Goal: Task Accomplishment & Management: Use online tool/utility

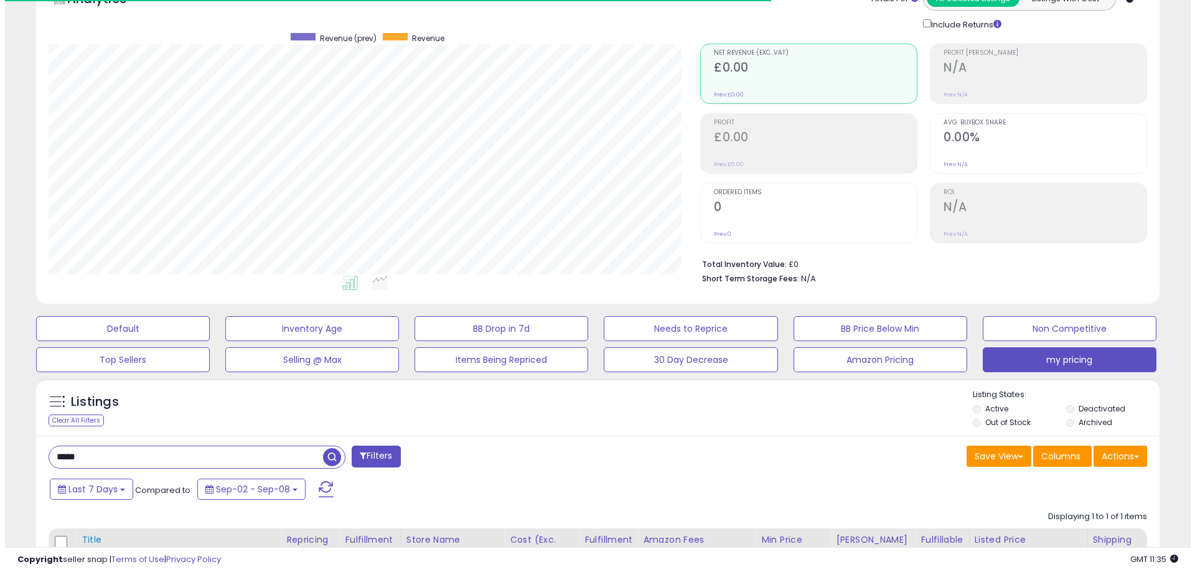
scroll to position [187, 0]
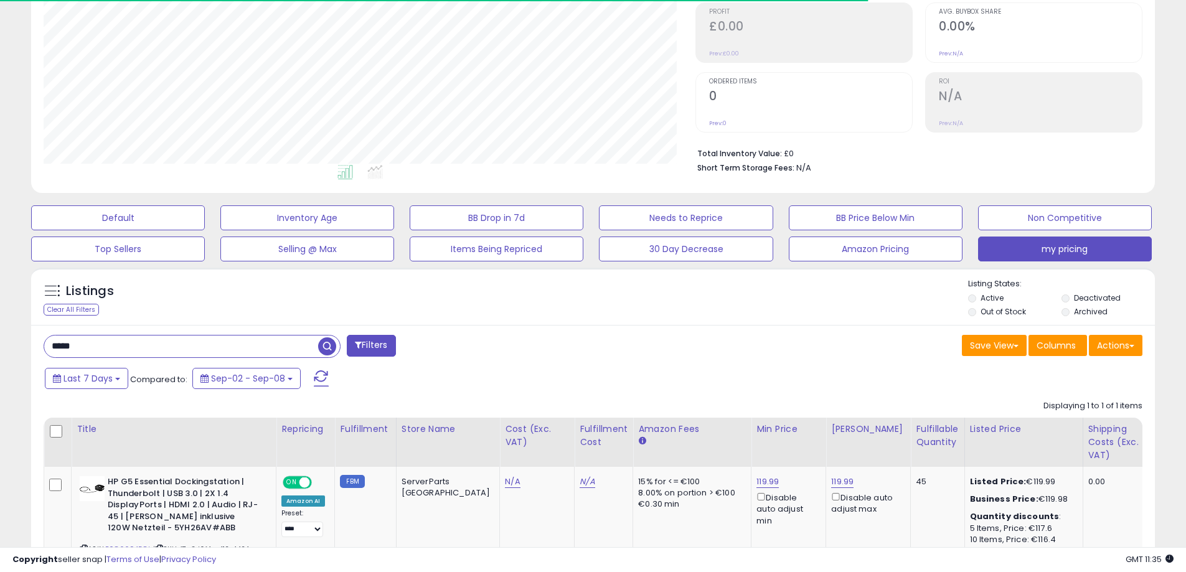
drag, startPoint x: 97, startPoint y: 342, endPoint x: -2, endPoint y: 356, distance: 99.9
click at [0, 356] on html "Unable to login Retrieving listings data.. has not yet accepted the Terms of Us…" at bounding box center [593, 99] width 1186 height 572
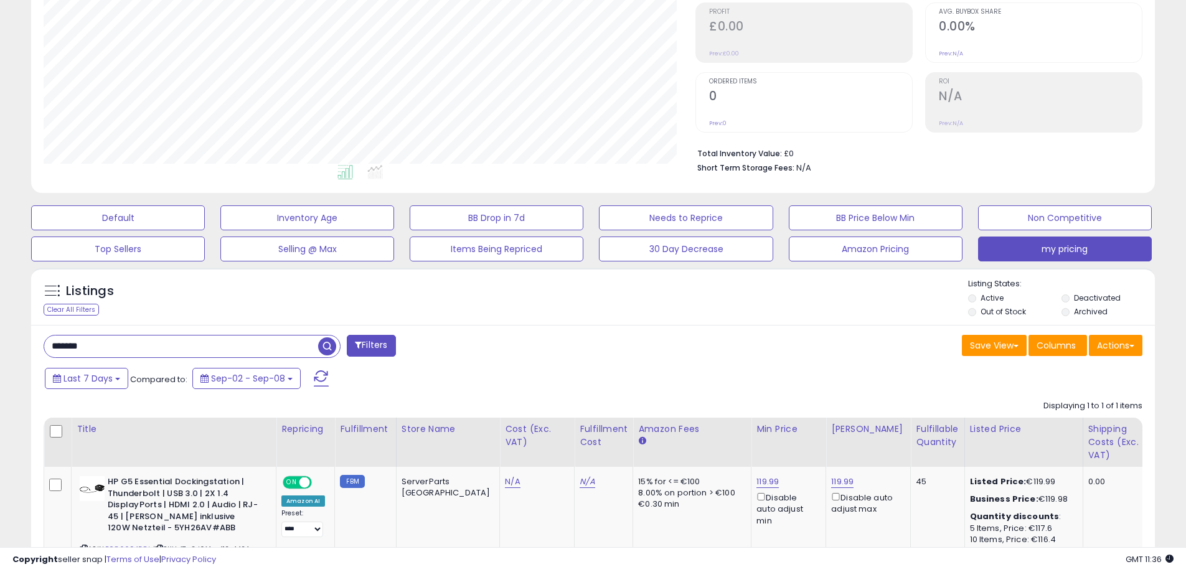
type input "*******"
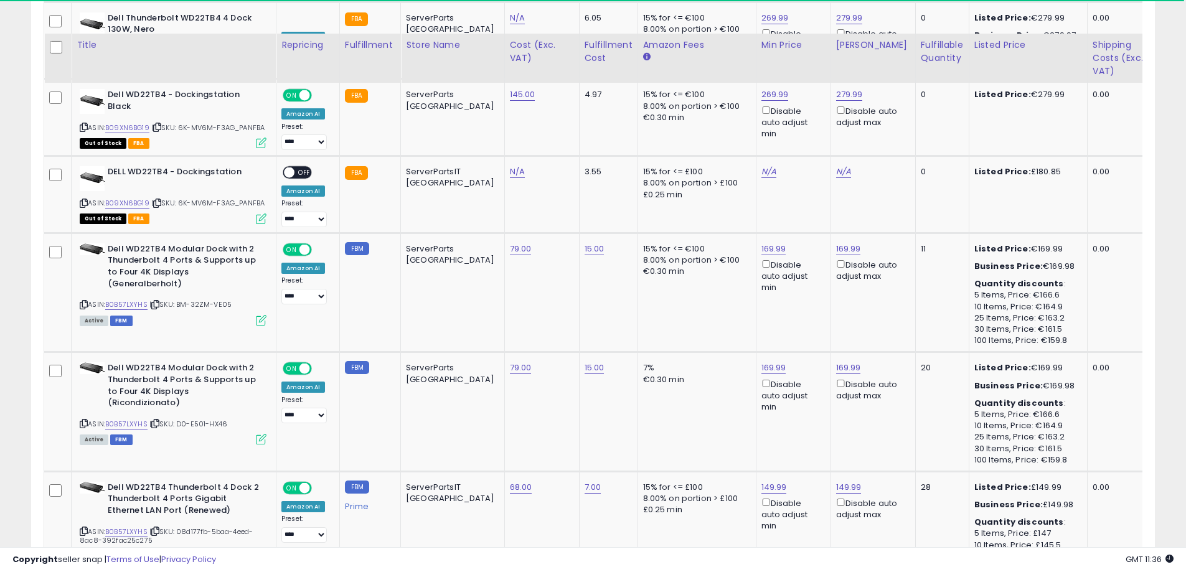
scroll to position [2615, 0]
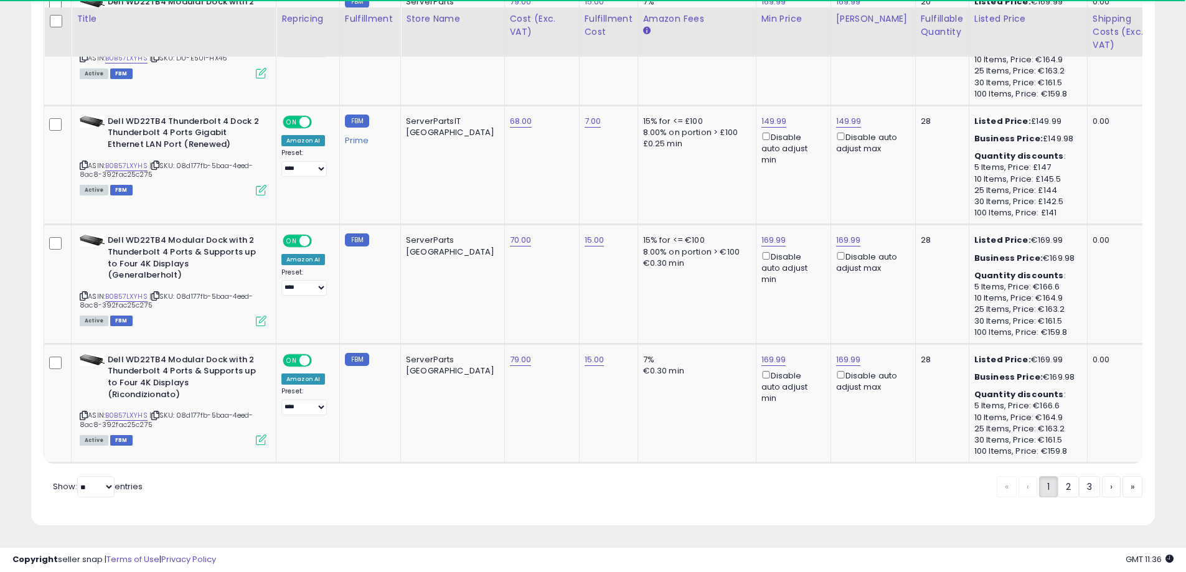
drag, startPoint x: 1060, startPoint y: 493, endPoint x: 213, endPoint y: 438, distance: 848.6
click at [1060, 493] on link "2" at bounding box center [1068, 486] width 21 height 21
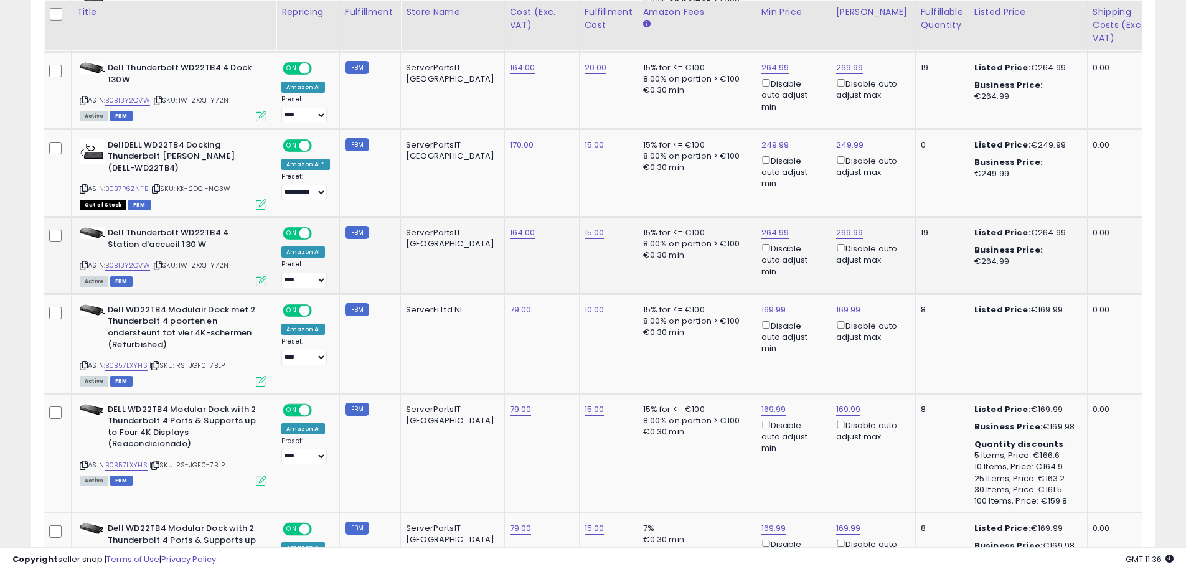
scroll to position [1009, 0]
click at [836, 303] on link "169.99" at bounding box center [848, 309] width 25 height 12
drag, startPoint x: 778, startPoint y: 261, endPoint x: 682, endPoint y: 260, distance: 96.5
type input "******"
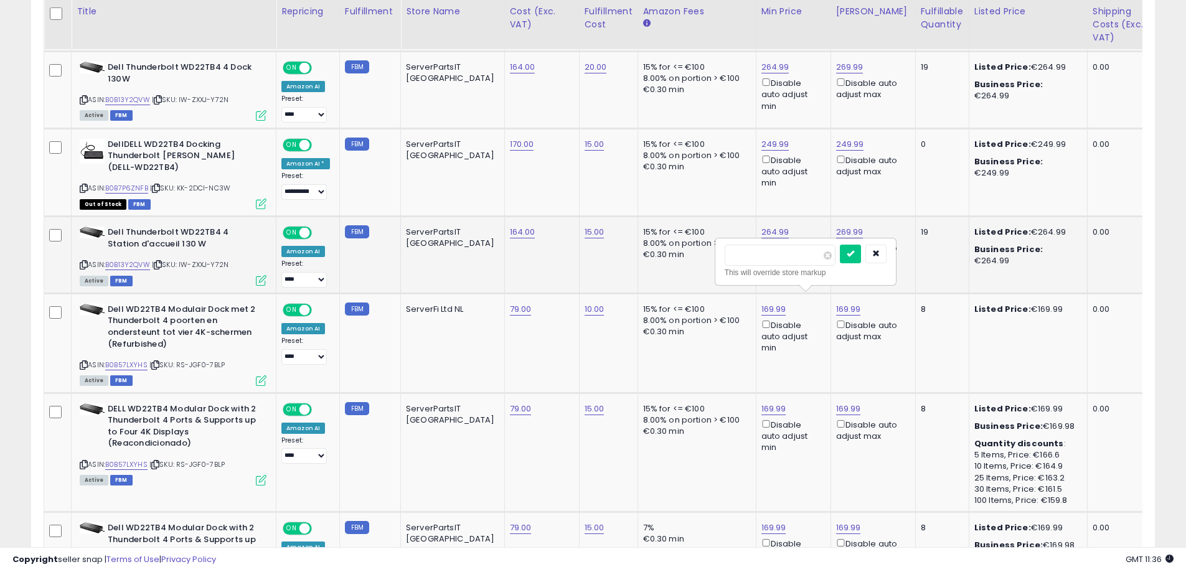
click button "submit" at bounding box center [850, 254] width 21 height 19
click at [836, 303] on link "189.99" at bounding box center [848, 309] width 25 height 12
drag, startPoint x: 746, startPoint y: 263, endPoint x: 683, endPoint y: 267, distance: 63.0
click at [840, 245] on button "submit" at bounding box center [850, 254] width 21 height 19
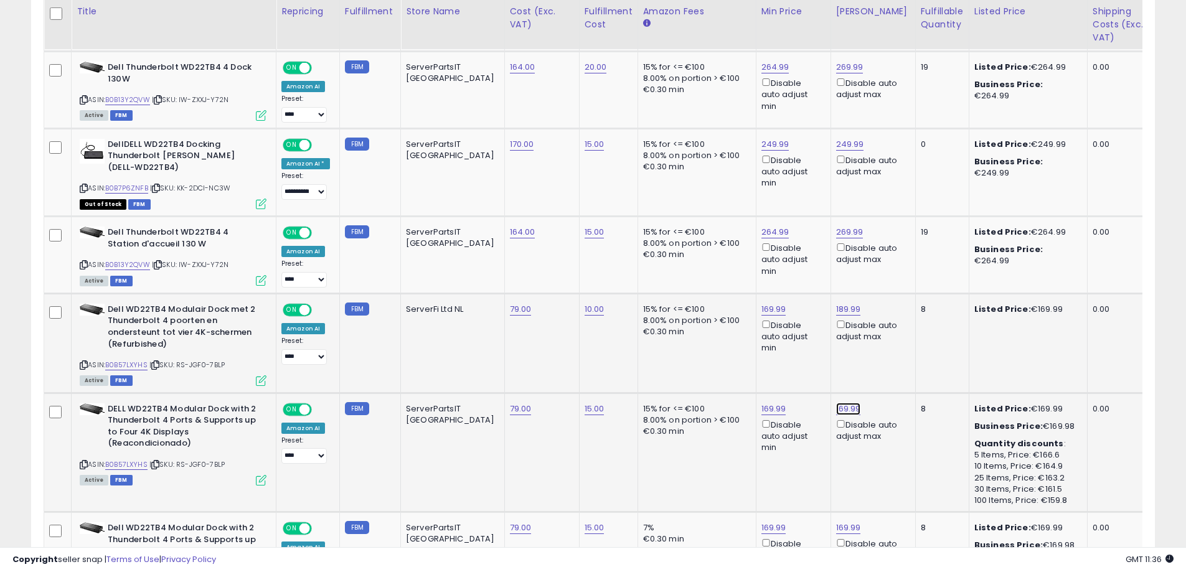
click at [836, 403] on link "169.99" at bounding box center [848, 409] width 25 height 12
drag, startPoint x: 763, startPoint y: 357, endPoint x: 698, endPoint y: 357, distance: 64.8
type input "******"
click button "submit" at bounding box center [850, 353] width 21 height 19
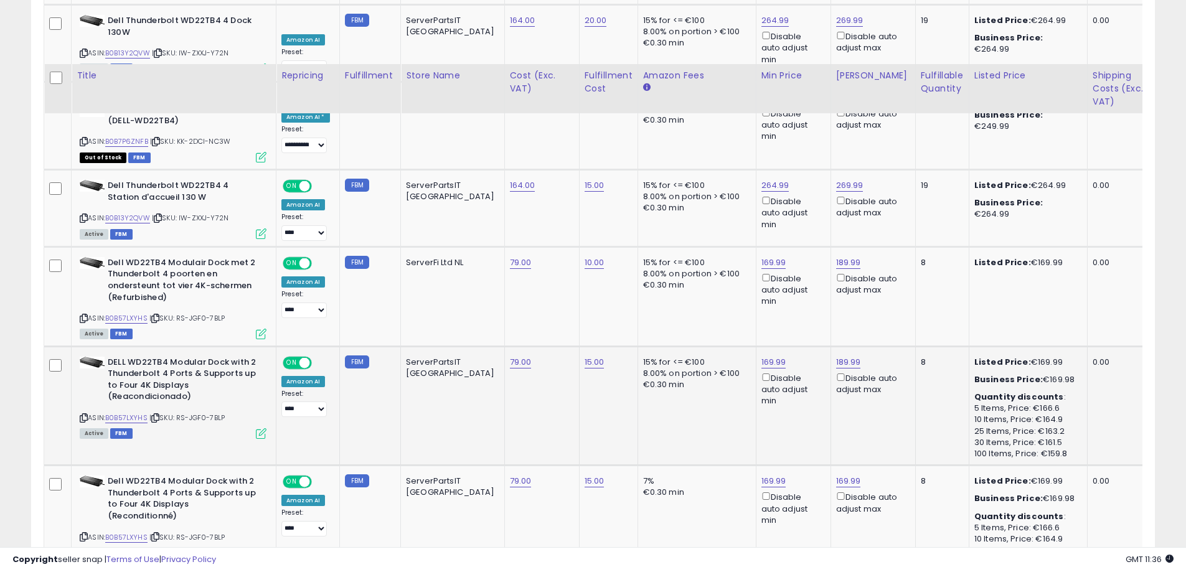
scroll to position [1134, 0]
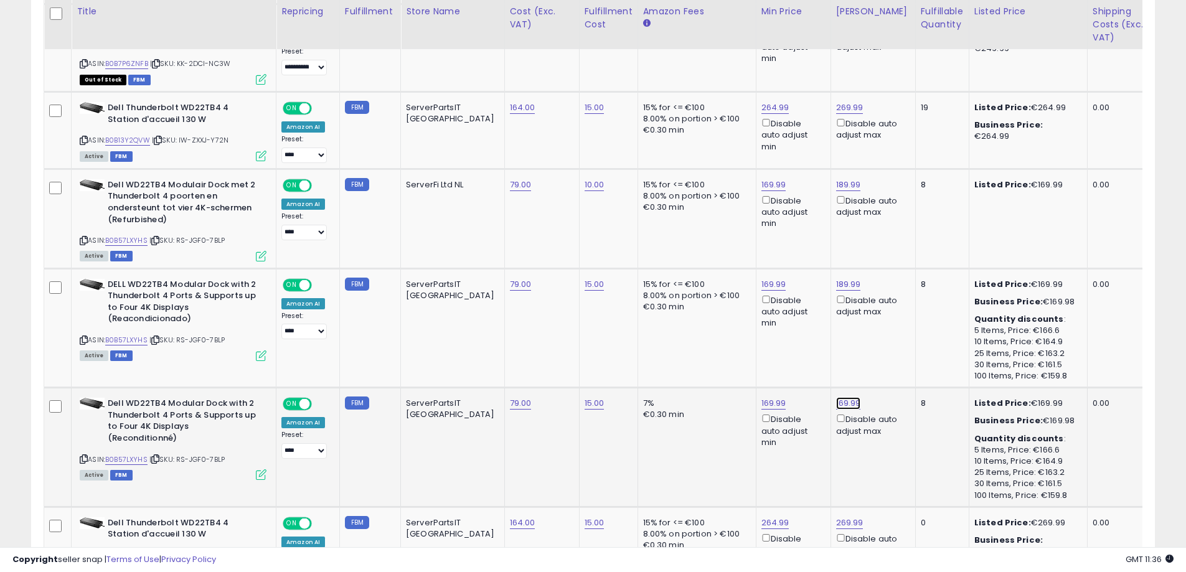
click at [836, 397] on link "169.99" at bounding box center [848, 403] width 25 height 12
drag, startPoint x: 773, startPoint y: 352, endPoint x: 664, endPoint y: 364, distance: 109.0
type input "******"
click button "submit" at bounding box center [850, 348] width 21 height 19
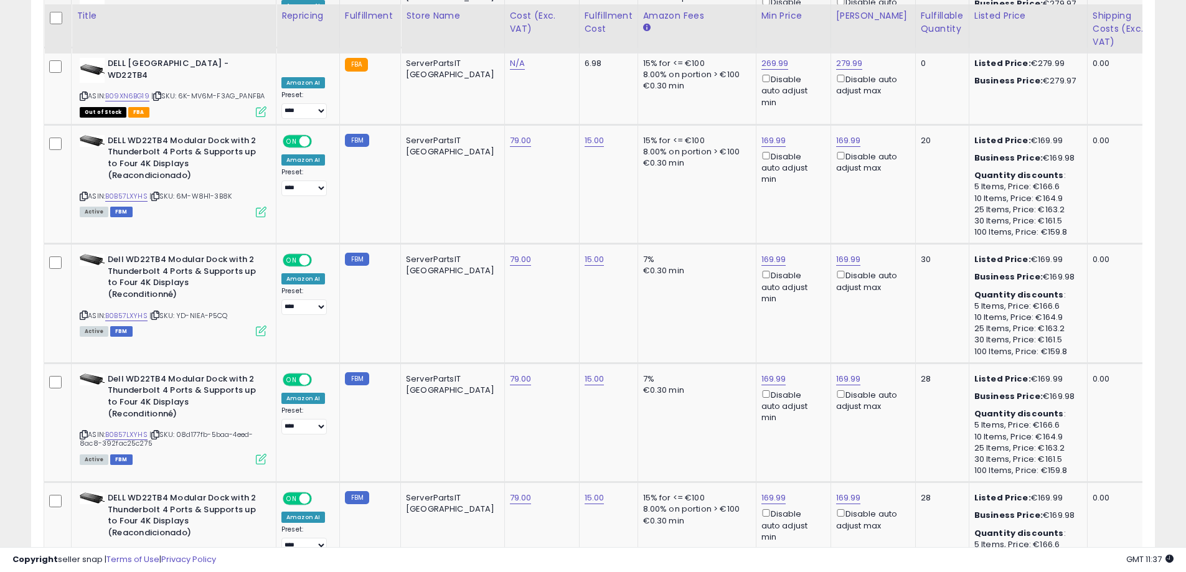
scroll to position [2317, 0]
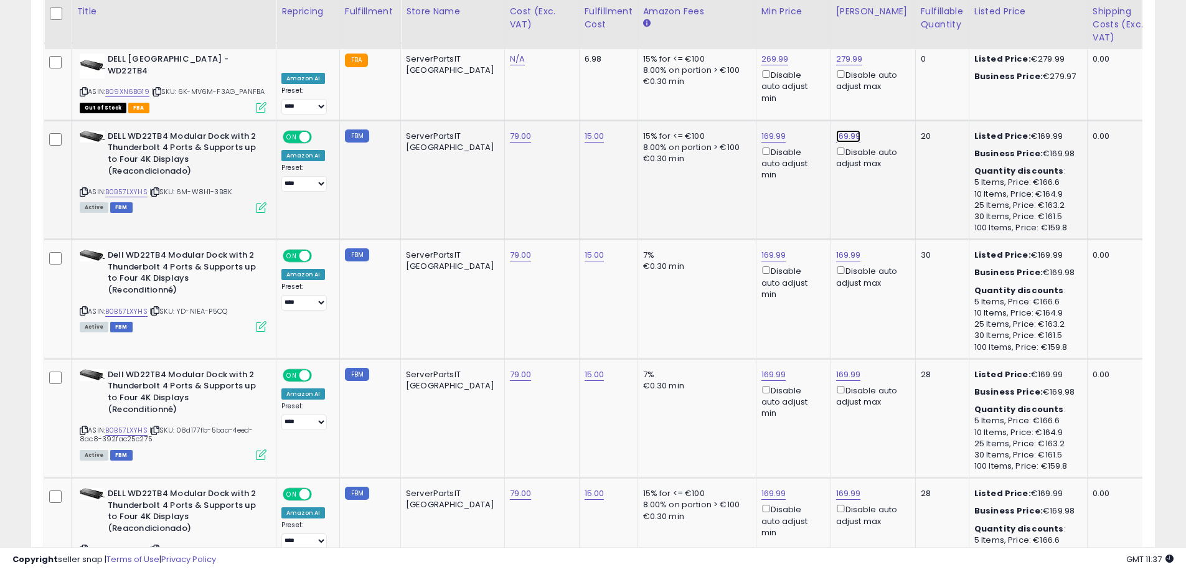
click at [836, 130] on link "169.99" at bounding box center [848, 136] width 25 height 12
click at [715, 81] on div "****** This will override store markup" at bounding box center [806, 91] width 182 height 48
drag, startPoint x: 785, startPoint y: 80, endPoint x: 697, endPoint y: 83, distance: 87.3
paste input "number"
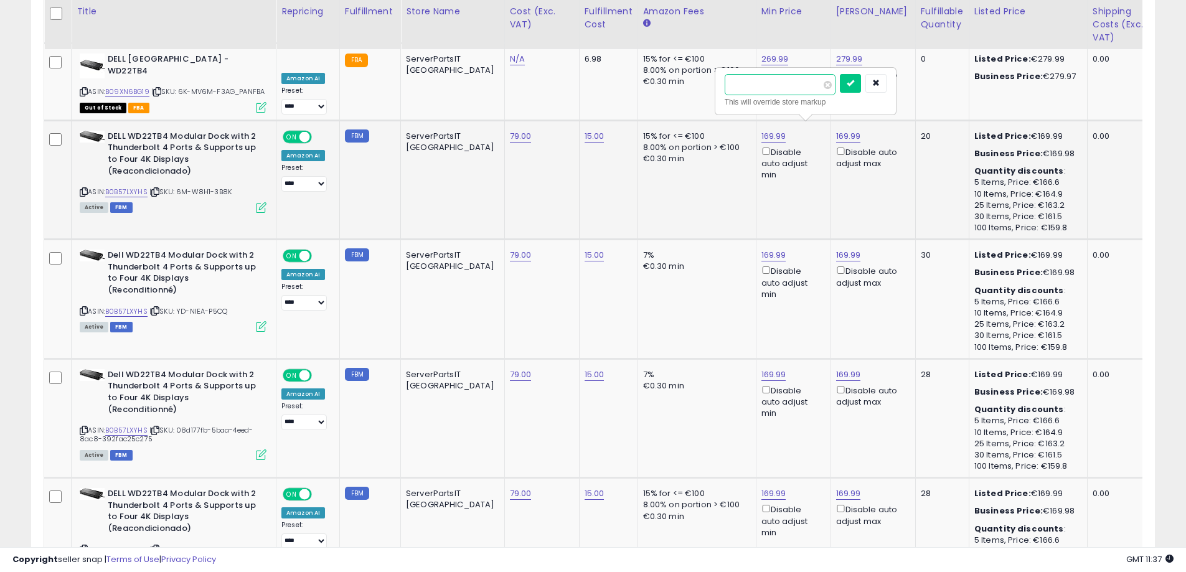
type input "******"
click button "submit" at bounding box center [850, 83] width 21 height 19
drag, startPoint x: 826, startPoint y: 247, endPoint x: 819, endPoint y: 247, distance: 6.8
click at [836, 250] on div "169.99 Disable auto adjust max" at bounding box center [871, 269] width 70 height 39
click at [836, 249] on link "169.99" at bounding box center [848, 255] width 25 height 12
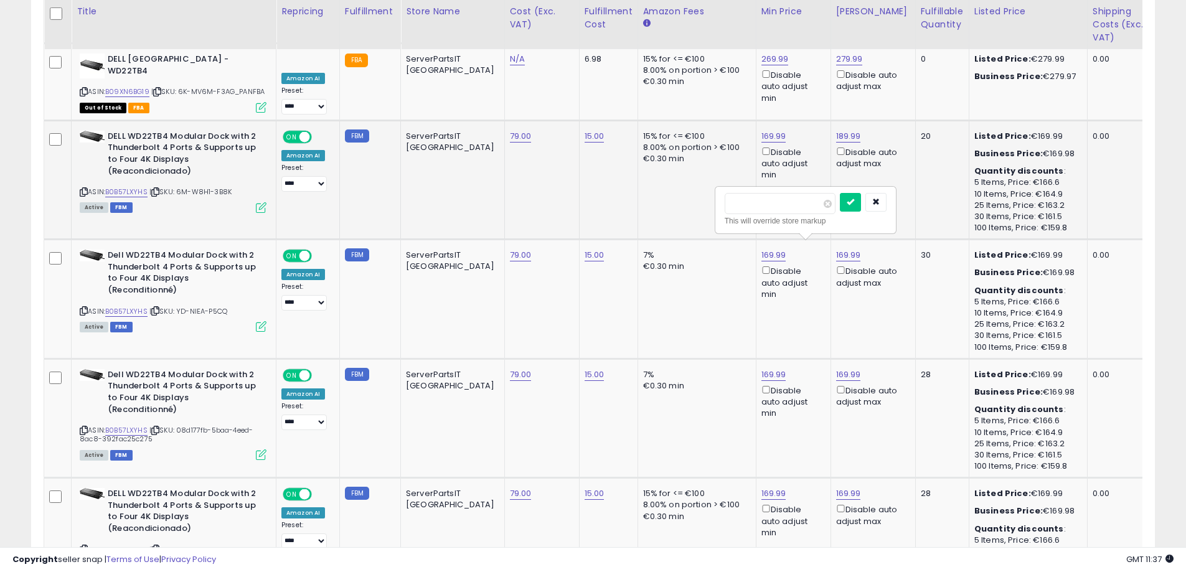
drag, startPoint x: 767, startPoint y: 206, endPoint x: 713, endPoint y: 209, distance: 54.2
type input "******"
click button "submit" at bounding box center [850, 202] width 21 height 19
click at [836, 369] on link "169.99" at bounding box center [848, 375] width 25 height 12
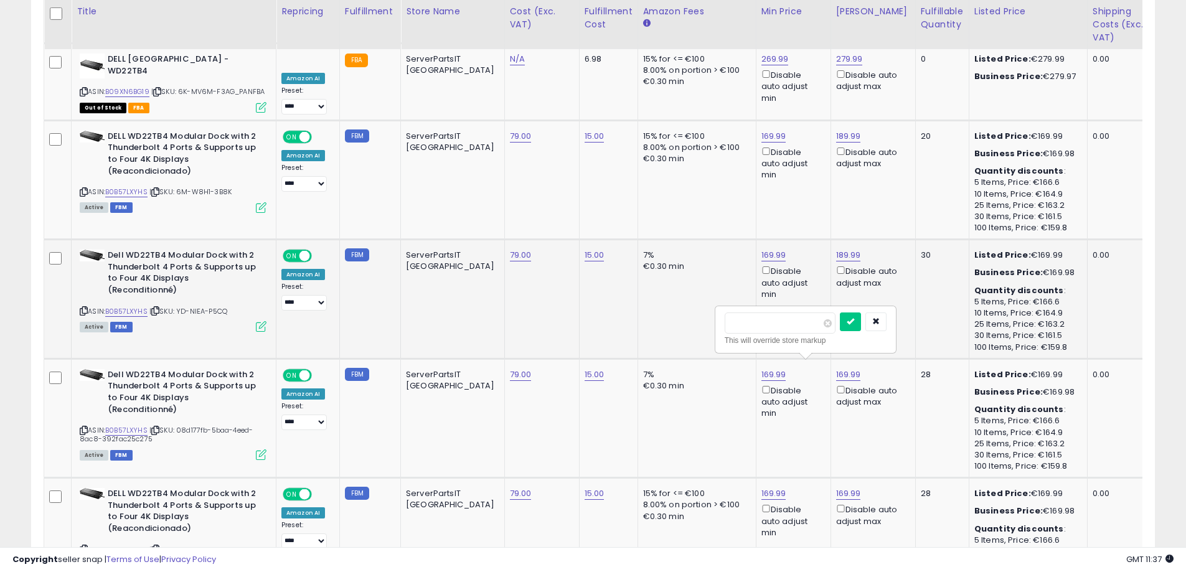
drag, startPoint x: 788, startPoint y: 317, endPoint x: 661, endPoint y: 334, distance: 128.8
type input "******"
click button "submit" at bounding box center [850, 322] width 21 height 19
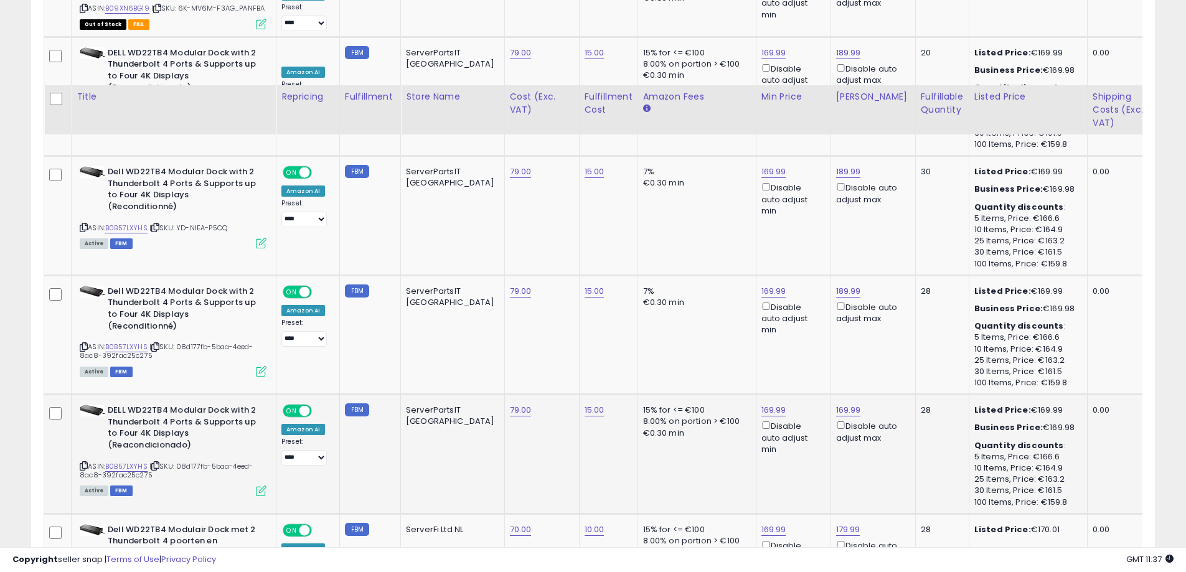
scroll to position [2504, 0]
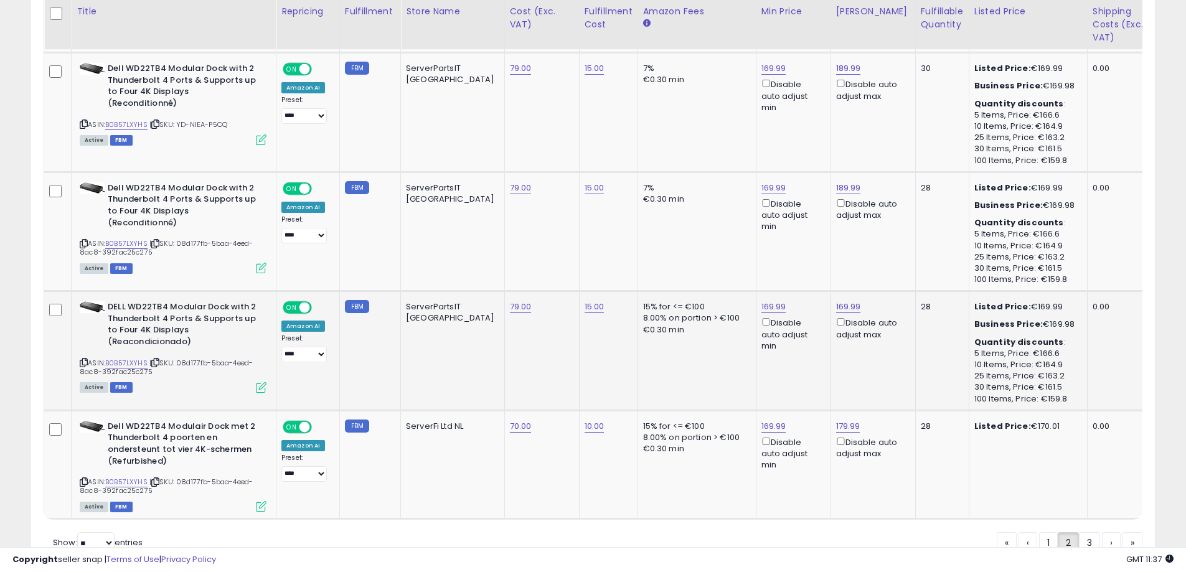
drag, startPoint x: 823, startPoint y: 295, endPoint x: 815, endPoint y: 296, distance: 7.6
click at [836, 301] on div "169.99 Disable auto adjust max" at bounding box center [871, 320] width 70 height 39
click at [836, 301] on link "169.99" at bounding box center [848, 307] width 25 height 12
drag, startPoint x: 697, startPoint y: 254, endPoint x: 672, endPoint y: 257, distance: 24.4
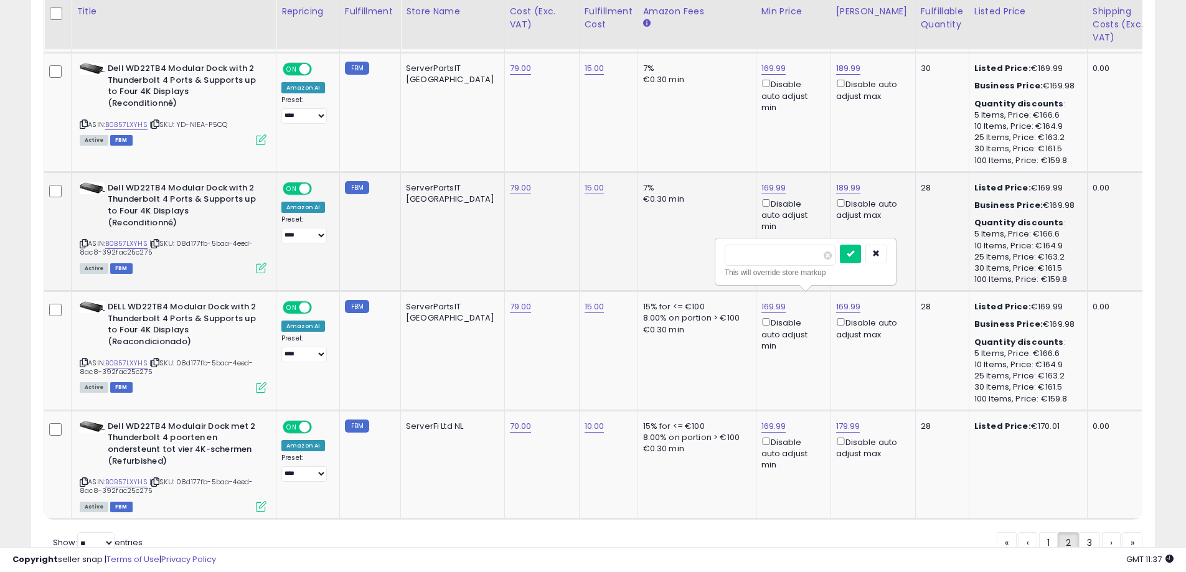
type input "******"
click button "submit" at bounding box center [850, 254] width 21 height 19
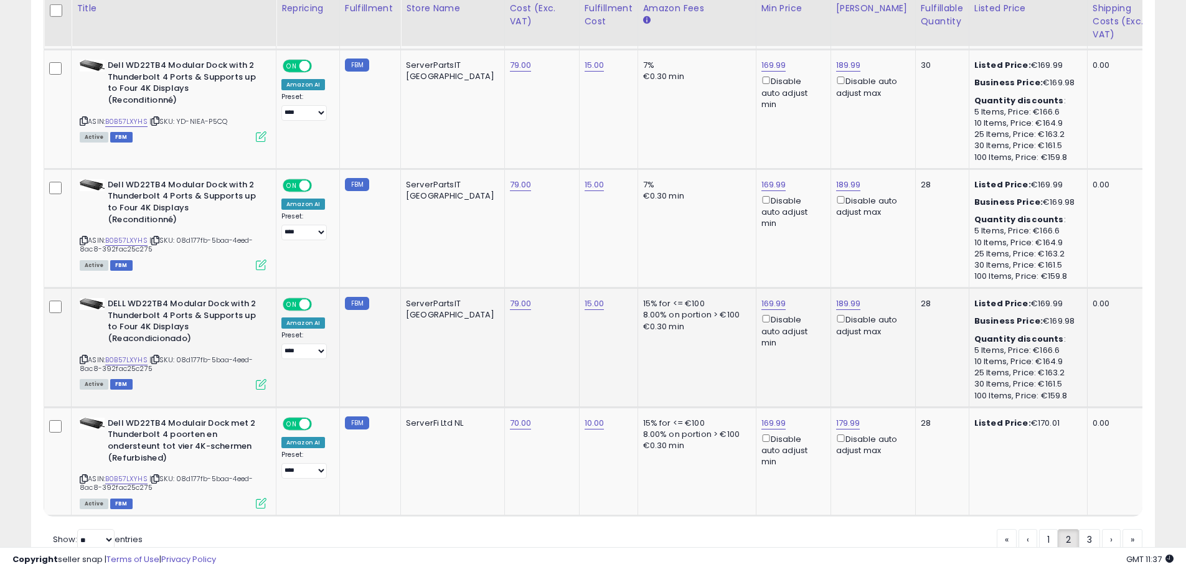
scroll to position [2560, 0]
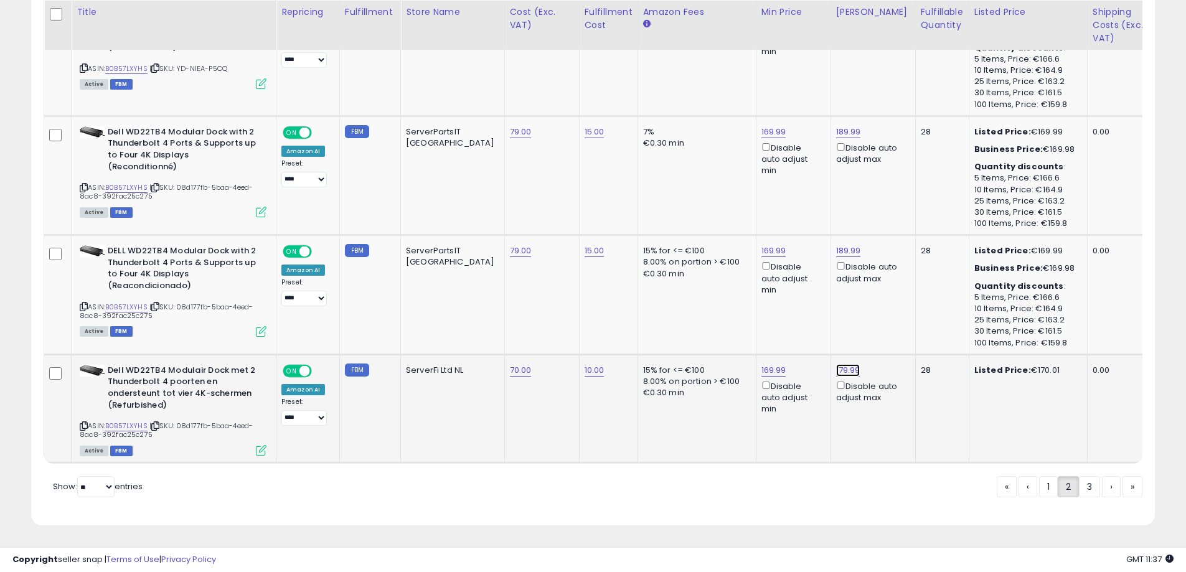
click at [836, 364] on link "179.99" at bounding box center [848, 370] width 24 height 12
drag, startPoint x: 760, startPoint y: 321, endPoint x: 671, endPoint y: 331, distance: 89.7
type input "******"
click button "submit" at bounding box center [849, 317] width 21 height 19
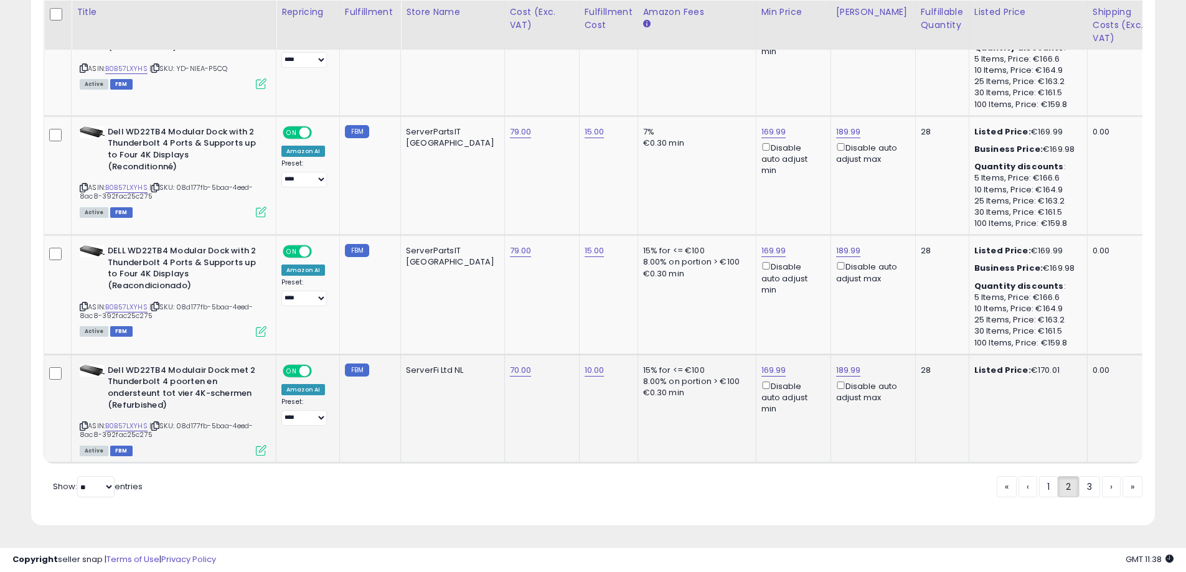
drag, startPoint x: 1050, startPoint y: 488, endPoint x: 731, endPoint y: 502, distance: 319.1
click at [1050, 488] on link "1" at bounding box center [1048, 486] width 19 height 21
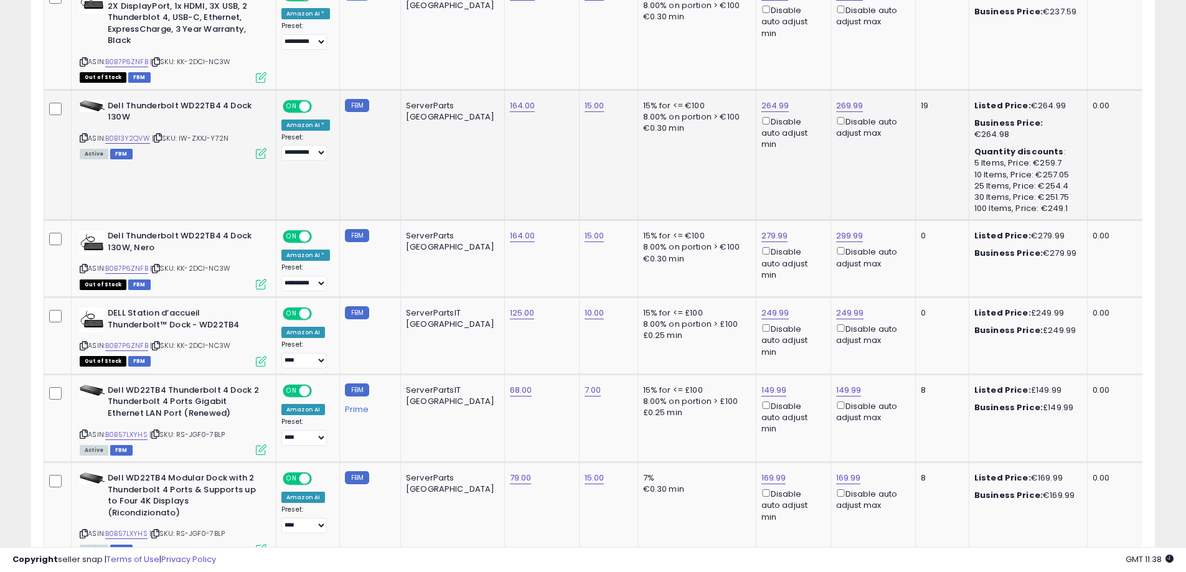
scroll to position [1134, 0]
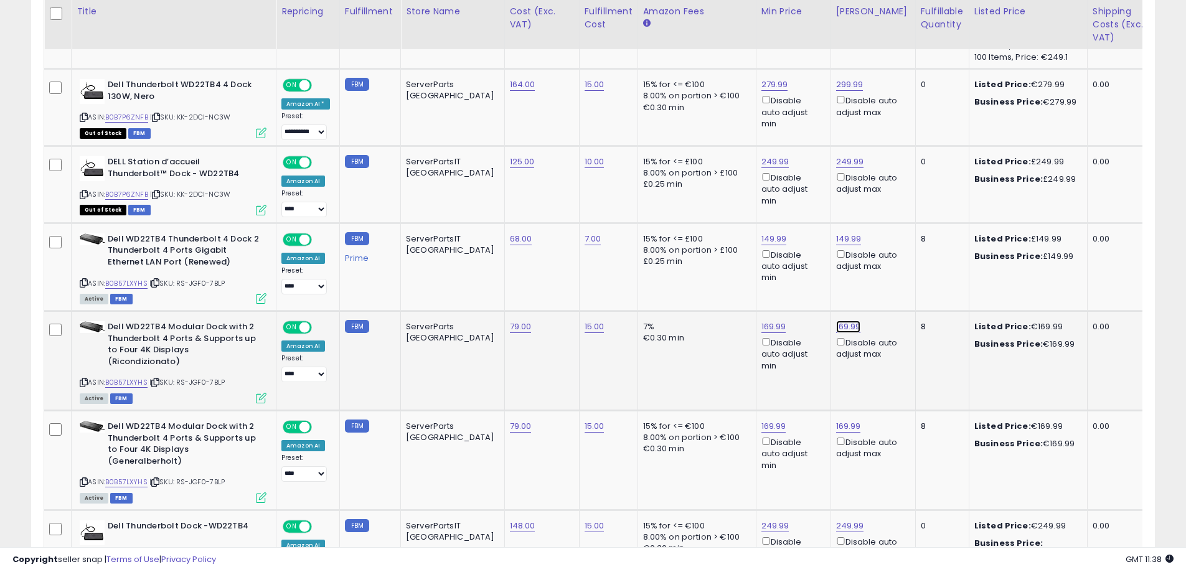
click at [836, 321] on link "169.99" at bounding box center [848, 327] width 25 height 12
drag, startPoint x: 766, startPoint y: 271, endPoint x: 707, endPoint y: 270, distance: 59.2
type input "******"
click button "submit" at bounding box center [850, 271] width 21 height 19
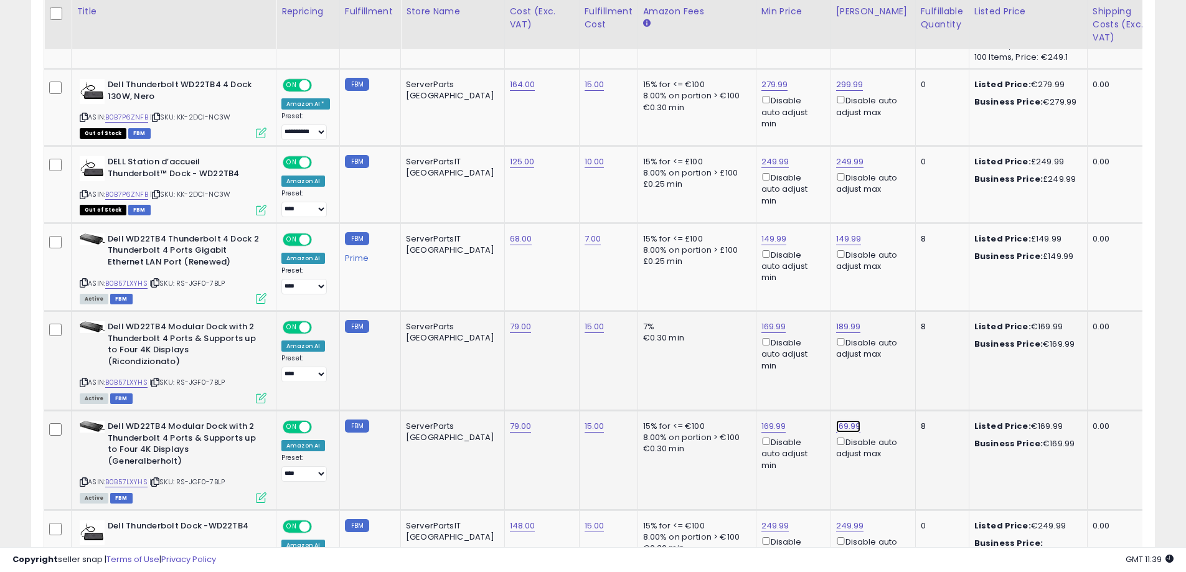
click at [836, 420] on link "169.99" at bounding box center [848, 426] width 25 height 12
drag, startPoint x: 702, startPoint y: 372, endPoint x: 691, endPoint y: 372, distance: 10.6
type input "******"
click button "submit" at bounding box center [850, 371] width 21 height 19
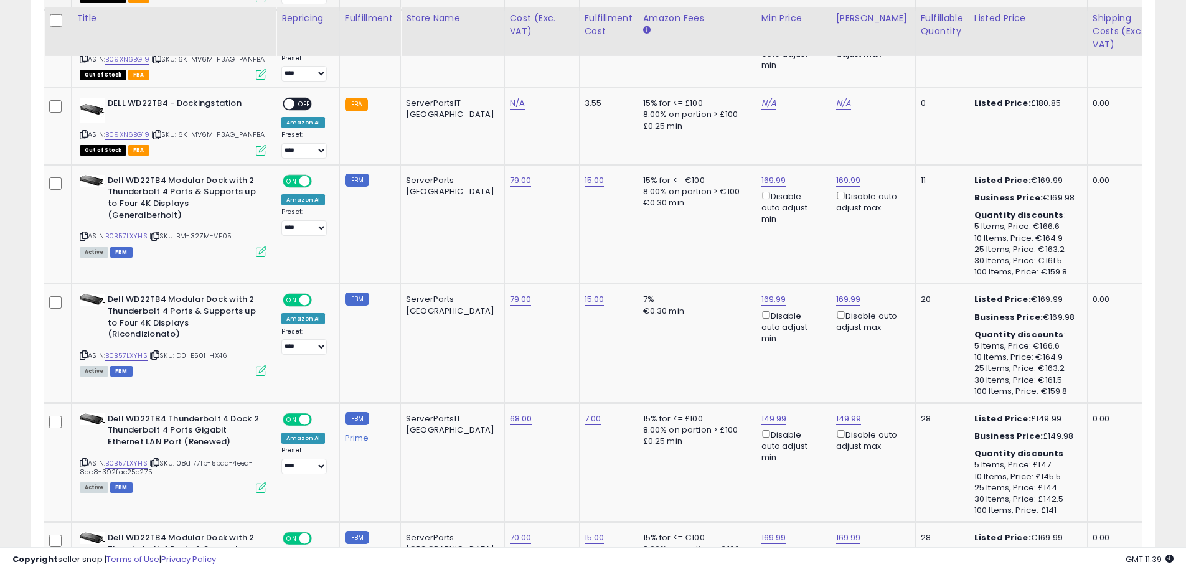
scroll to position [2317, 0]
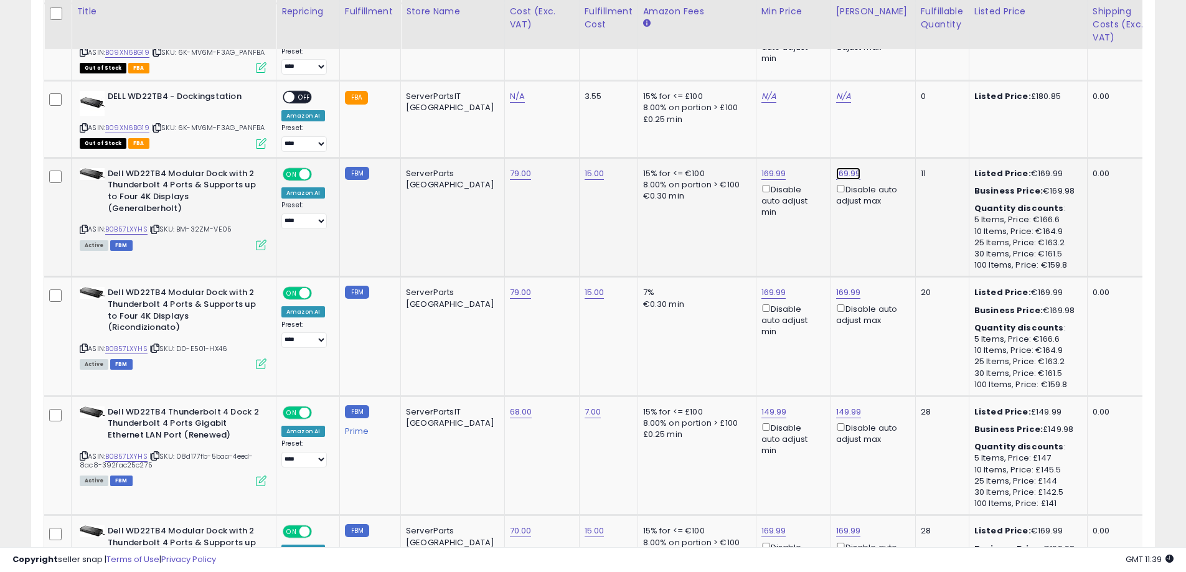
click at [836, 176] on link "169.99" at bounding box center [848, 173] width 25 height 12
drag, startPoint x: 668, startPoint y: 134, endPoint x: 687, endPoint y: 134, distance: 18.7
type input "******"
click button "submit" at bounding box center [850, 130] width 21 height 19
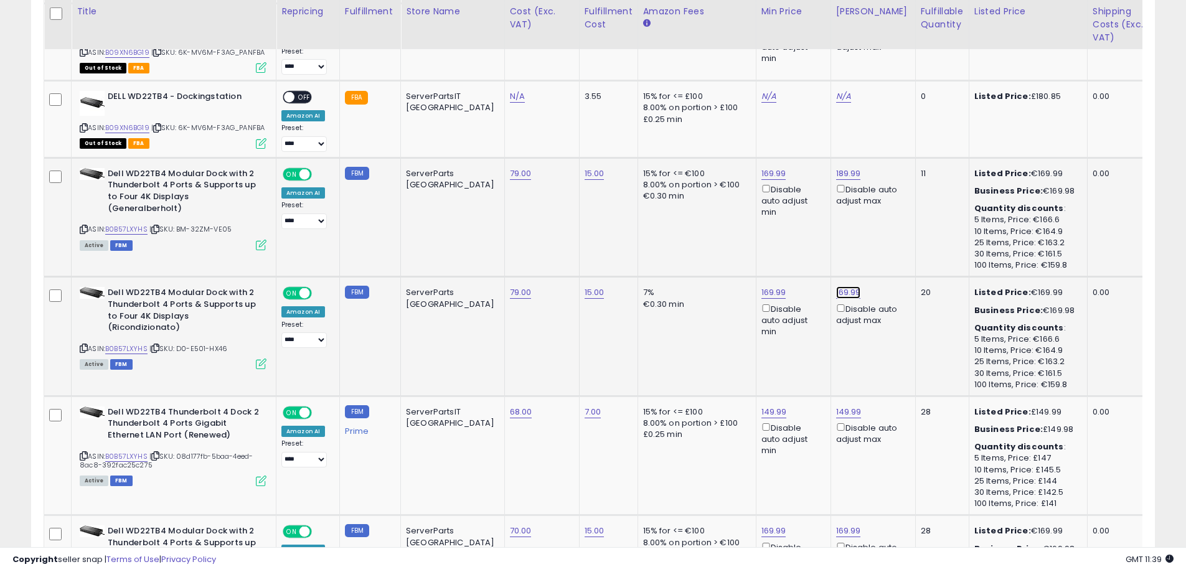
click at [836, 292] on link "169.99" at bounding box center [848, 292] width 25 height 12
drag, startPoint x: 721, startPoint y: 252, endPoint x: 694, endPoint y: 252, distance: 26.8
type input "******"
click button "submit" at bounding box center [850, 249] width 21 height 19
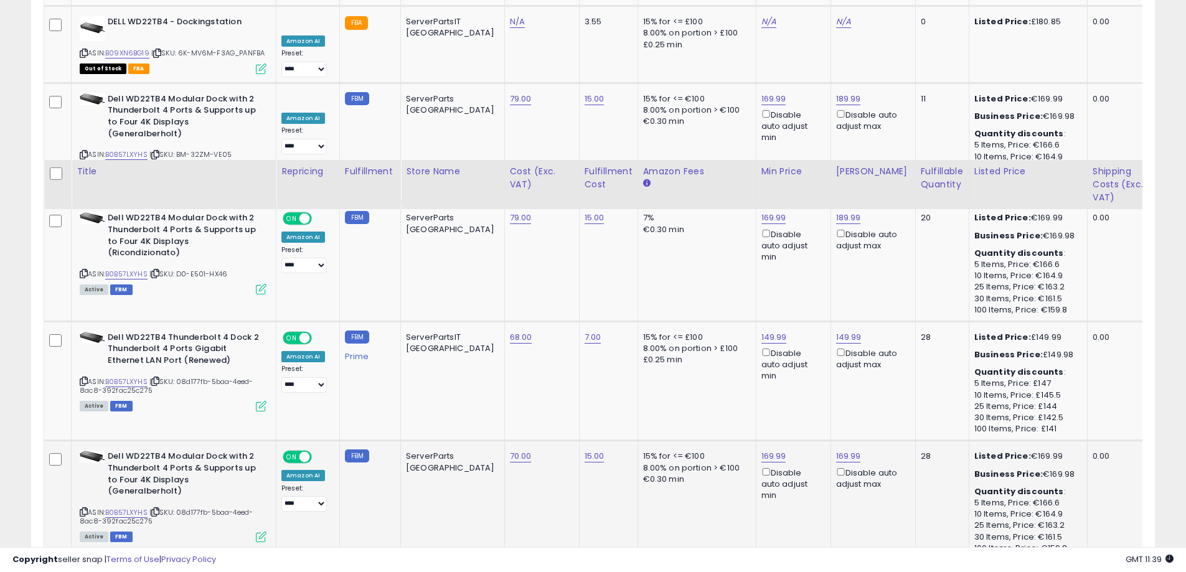
scroll to position [2618, 0]
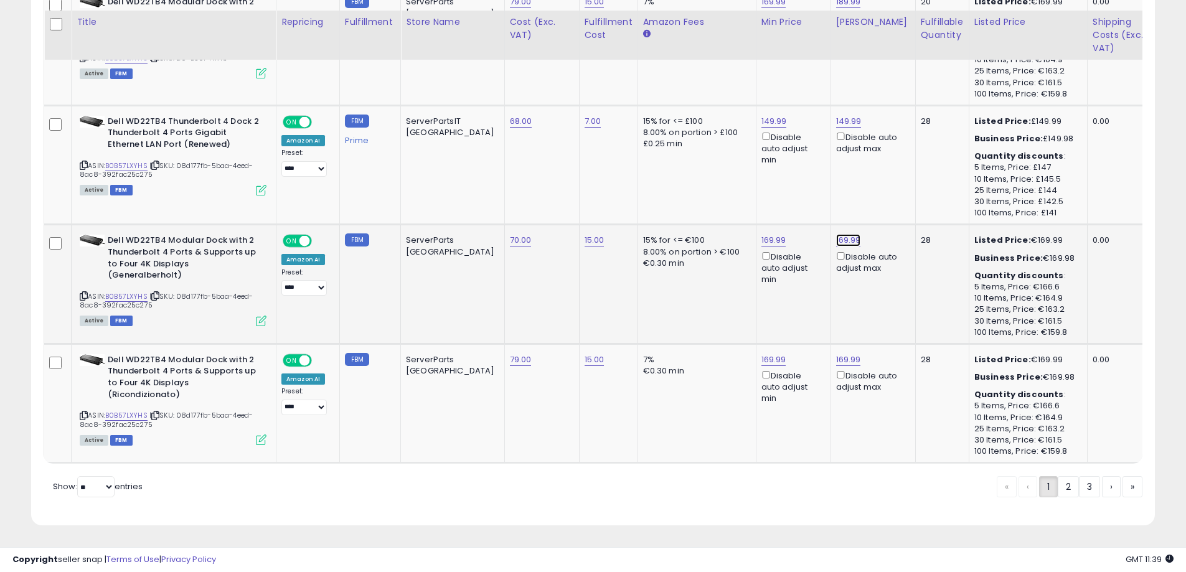
click at [836, 234] on link "169.99" at bounding box center [848, 240] width 25 height 12
drag, startPoint x: 741, startPoint y: 193, endPoint x: 633, endPoint y: 202, distance: 108.7
type input "******"
click button "submit" at bounding box center [850, 197] width 21 height 19
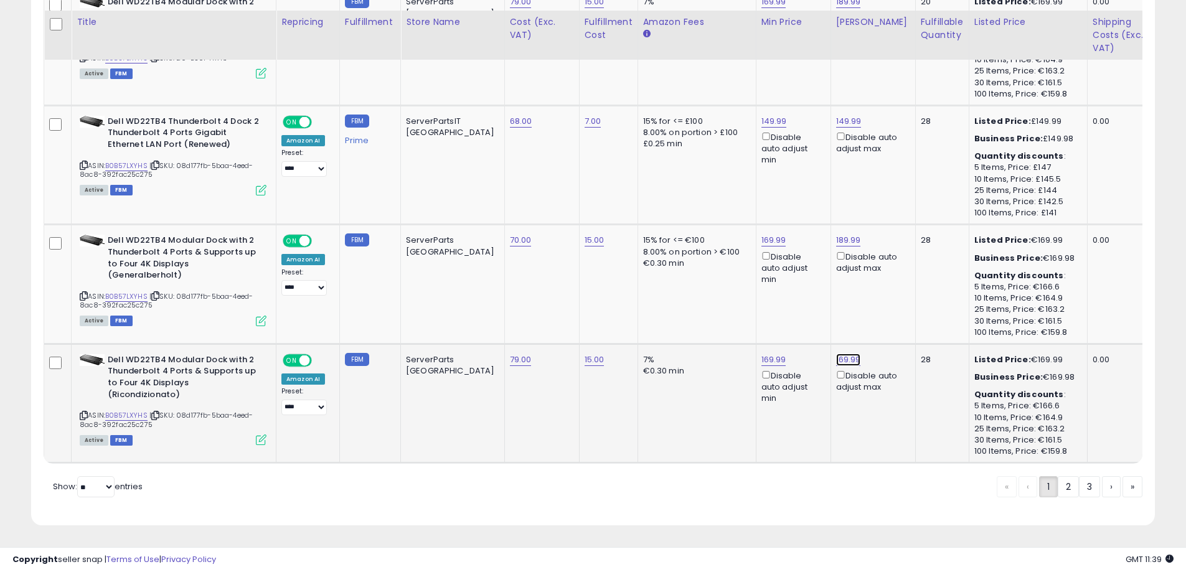
click at [836, 354] on link "169.99" at bounding box center [848, 360] width 25 height 12
type input "******"
click button "submit" at bounding box center [850, 316] width 21 height 19
click at [1083, 490] on link "3" at bounding box center [1089, 486] width 21 height 21
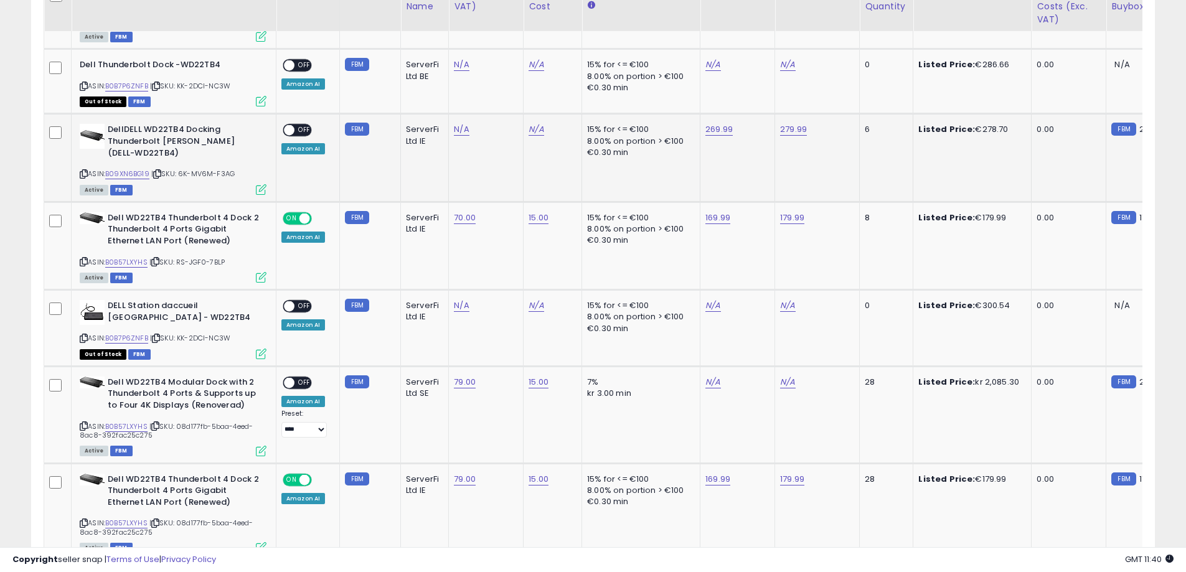
scroll to position [1341, 0]
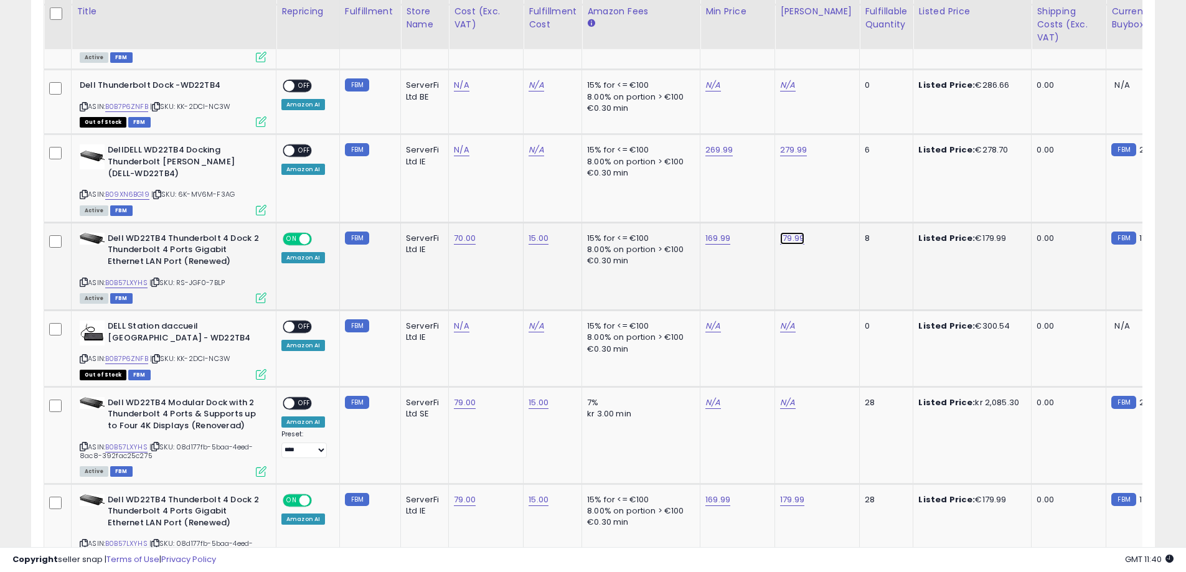
click at [781, 235] on link "179.99" at bounding box center [792, 238] width 24 height 12
drag, startPoint x: 764, startPoint y: 197, endPoint x: 676, endPoint y: 197, distance: 87.8
type input "******"
click button "submit" at bounding box center [828, 191] width 21 height 19
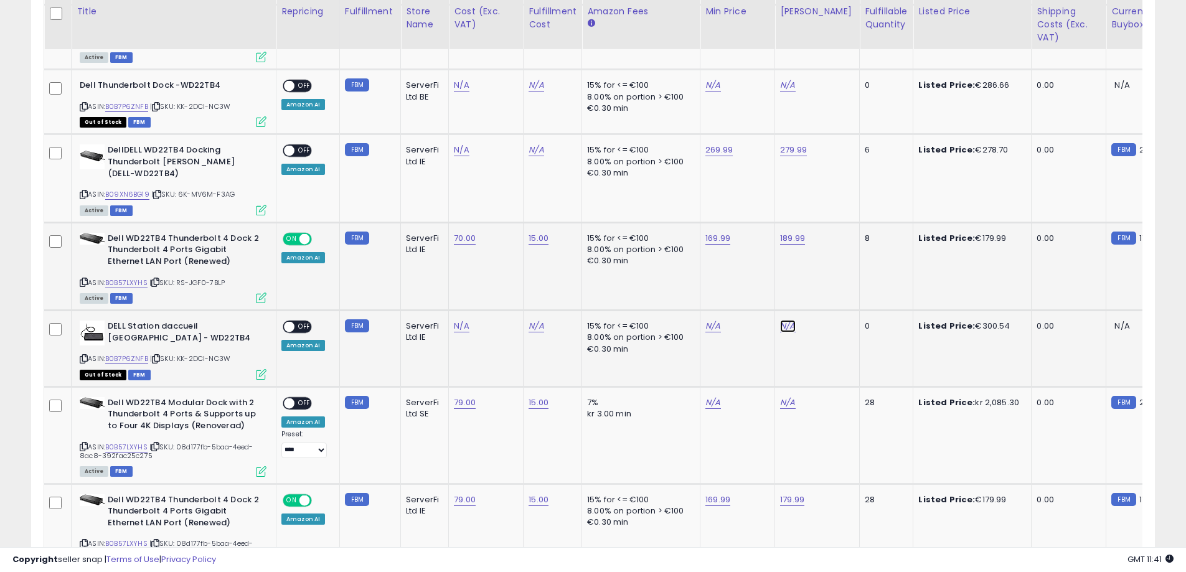
click at [782, 323] on link "N/A" at bounding box center [787, 326] width 15 height 12
click at [766, 280] on input "number" at bounding box center [754, 280] width 111 height 21
type input "******"
click button "submit" at bounding box center [824, 279] width 21 height 19
click at [714, 324] on link "N/A" at bounding box center [712, 326] width 15 height 12
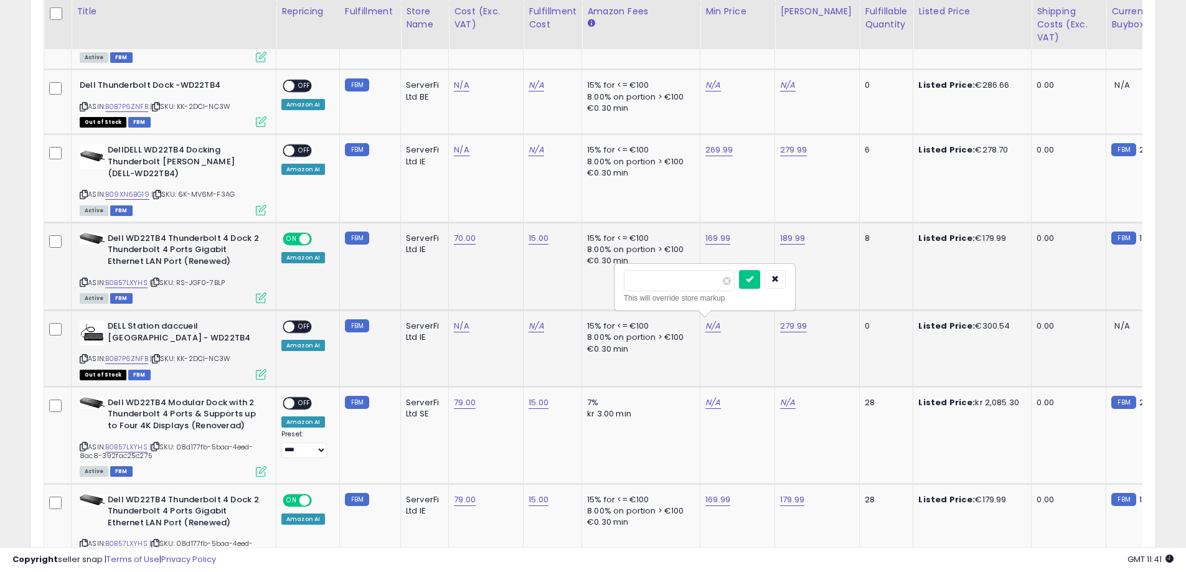
click at [689, 283] on input "number" at bounding box center [679, 280] width 111 height 21
type input "******"
click button "submit" at bounding box center [749, 279] width 21 height 19
click at [299, 324] on span "OFF" at bounding box center [305, 327] width 20 height 11
click at [458, 324] on link "N/A" at bounding box center [461, 326] width 15 height 12
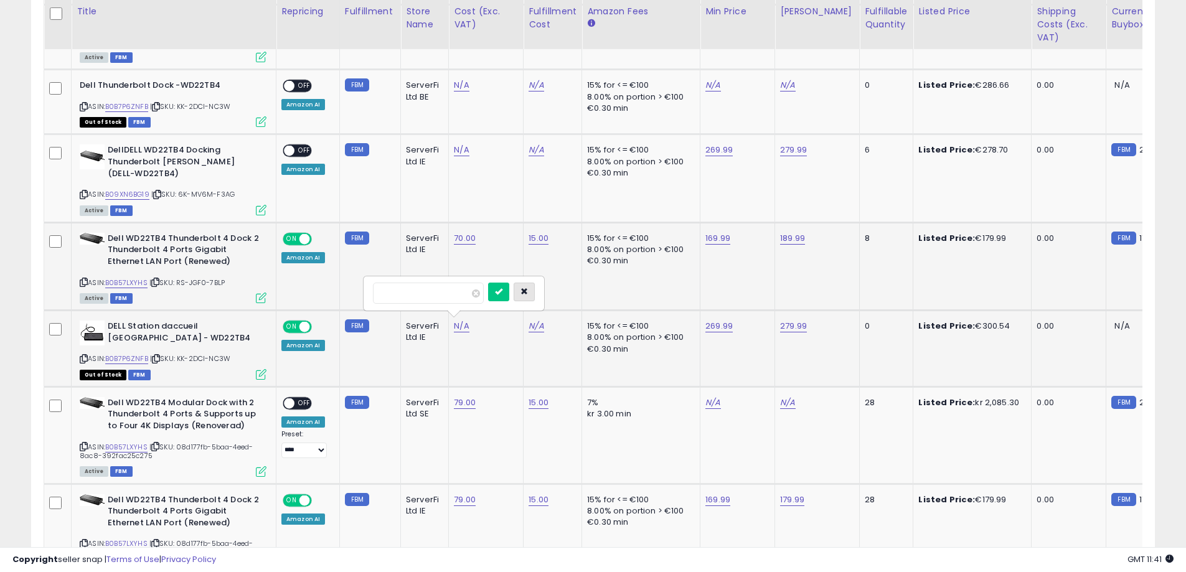
click at [534, 296] on button "button" at bounding box center [524, 292] width 21 height 19
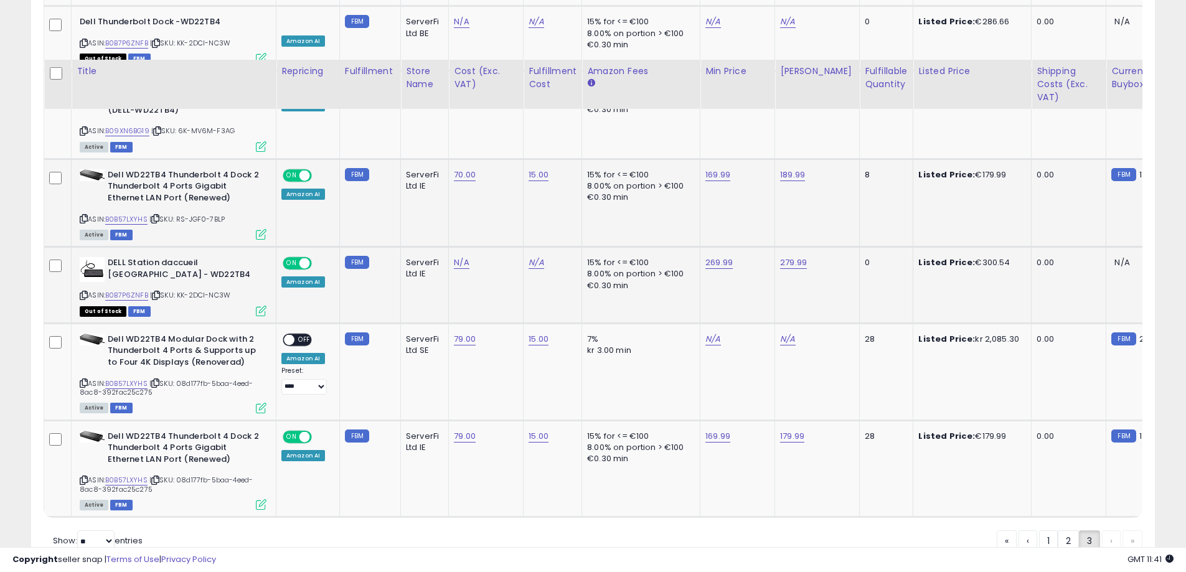
scroll to position [1466, 0]
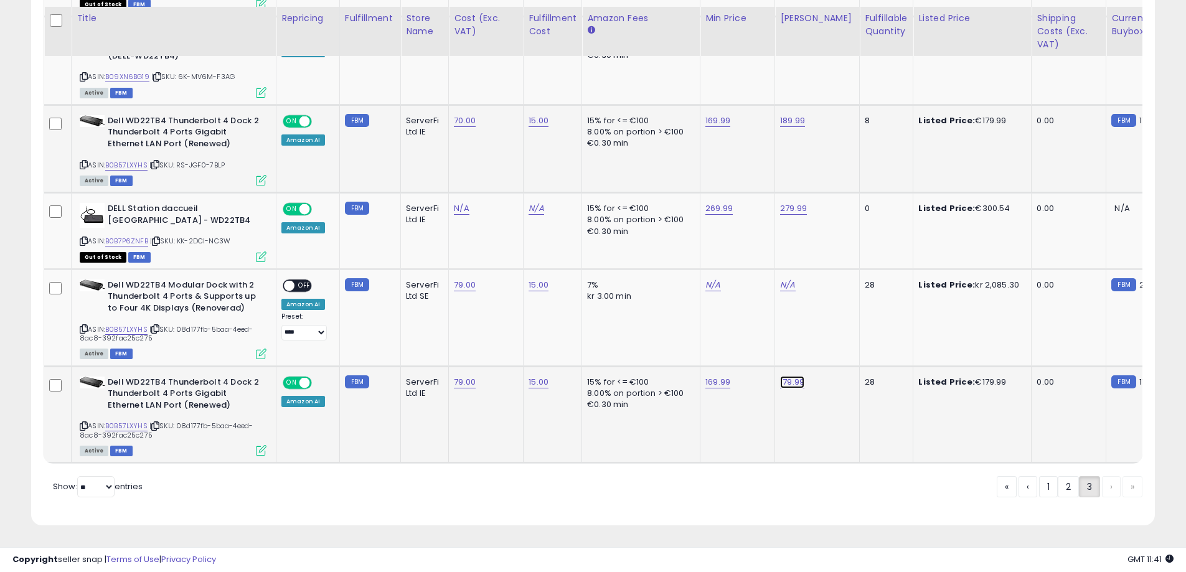
click at [792, 376] on link "179.99" at bounding box center [792, 382] width 24 height 12
drag, startPoint x: 760, startPoint y: 332, endPoint x: 678, endPoint y: 333, distance: 81.6
type input "******"
click button "submit" at bounding box center [828, 335] width 21 height 19
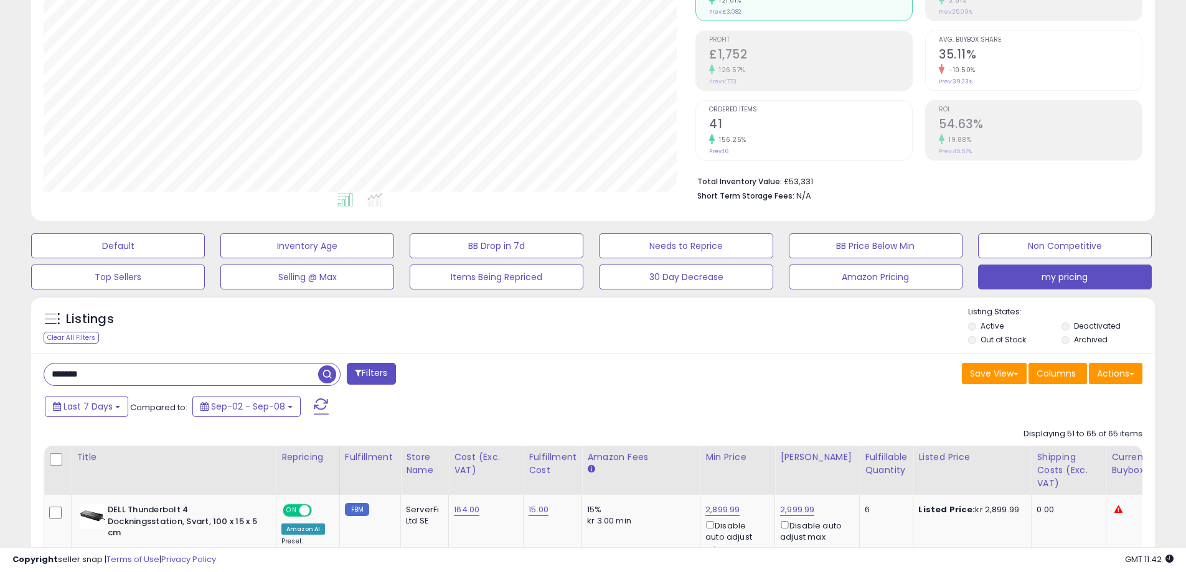
scroll to position [249, 0]
